Goal: Transaction & Acquisition: Obtain resource

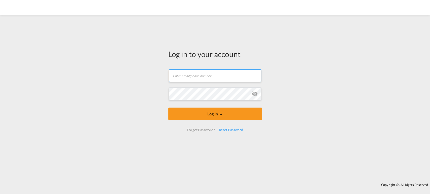
type input "[EMAIL_ADDRESS][DOMAIN_NAME]"
click at [208, 106] on form "[EMAIL_ADDRESS][DOMAIN_NAME] Password field is required Log In Forgot Password?…" at bounding box center [215, 100] width 94 height 72
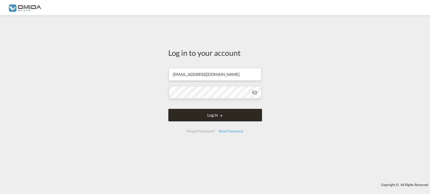
click at [209, 115] on button "Log In" at bounding box center [215, 115] width 94 height 13
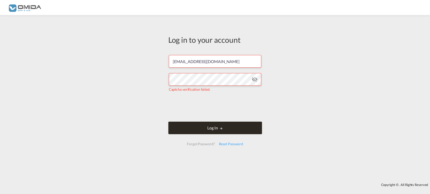
click at [194, 128] on button "Log In" at bounding box center [215, 128] width 94 height 13
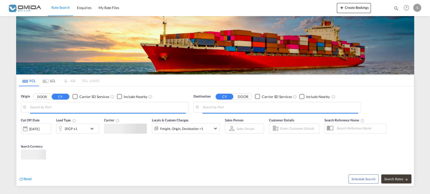
type input "Gdansk, PLGDN"
type input "[GEOGRAPHIC_DATA], [GEOGRAPHIC_DATA]"
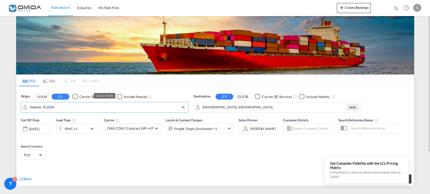
click at [66, 106] on input "Gdansk, PLGDN" at bounding box center [108, 108] width 156 height 8
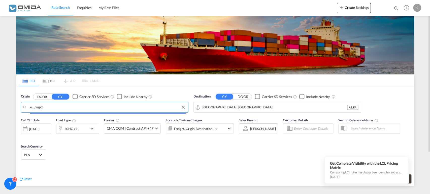
drag, startPoint x: 67, startPoint y: 106, endPoint x: 0, endPoint y: 102, distance: 66.8
click at [0, 101] on md-content "Rate Search Enquiries My Rate Files Create Bookings Enquiries Help Resources Pr…" at bounding box center [215, 97] width 430 height 194
type input "ф"
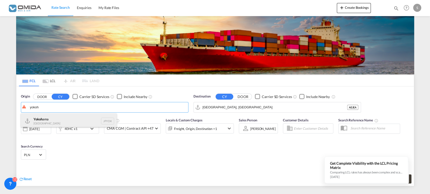
click at [31, 115] on div "Yokoh ama [GEOGRAPHIC_DATA] JPYOK" at bounding box center [69, 121] width 96 height 15
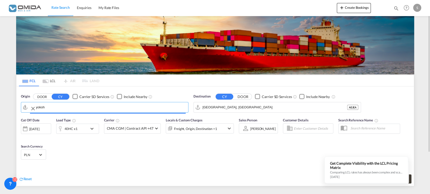
type input "[GEOGRAPHIC_DATA], JPYOK"
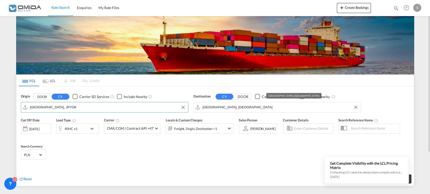
click at [224, 106] on input "[GEOGRAPHIC_DATA], [GEOGRAPHIC_DATA]" at bounding box center [280, 108] width 156 height 8
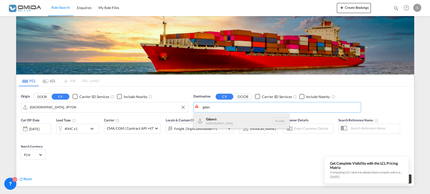
click at [224, 117] on div "Gdan sk [GEOGRAPHIC_DATA] PLGDN" at bounding box center [241, 121] width 96 height 15
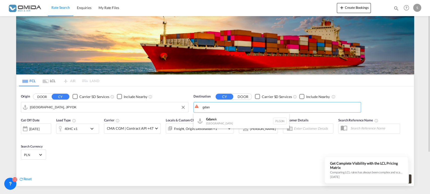
type input "Gdansk, PLGDN"
click at [78, 129] on div "40HC x1" at bounding box center [71, 129] width 31 height 10
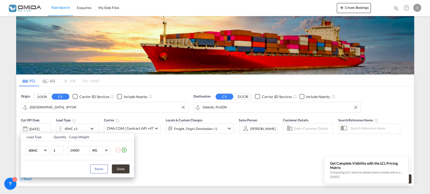
click at [76, 152] on input "24000" at bounding box center [79, 151] width 20 height 9
type input "6000"
click at [123, 170] on button "Done" at bounding box center [121, 169] width 18 height 9
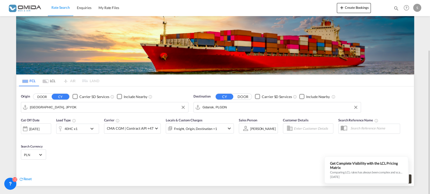
scroll to position [53, 0]
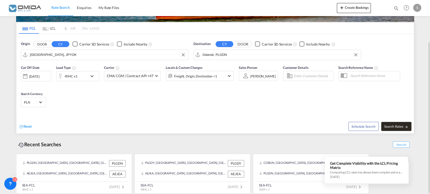
click at [392, 129] on button "Search Rates" at bounding box center [396, 126] width 30 height 9
type input "JPYOK to PLGDN / [DATE]"
